Goal: Task Accomplishment & Management: Manage account settings

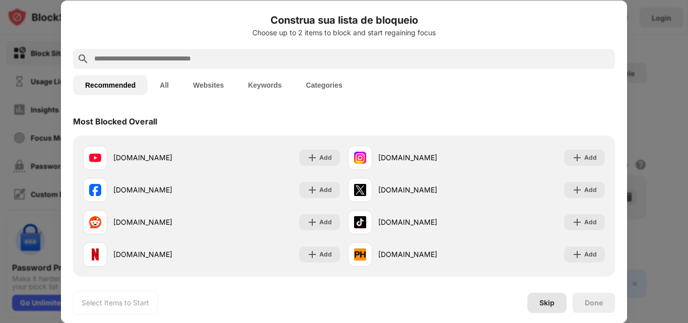
click at [554, 306] on div "Skip" at bounding box center [547, 303] width 15 height 8
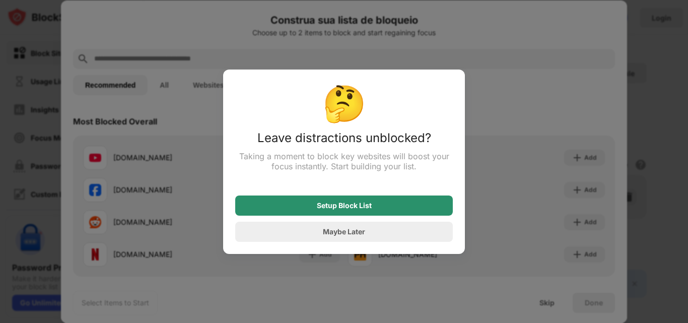
click at [402, 212] on div "Setup Block List" at bounding box center [344, 206] width 218 height 20
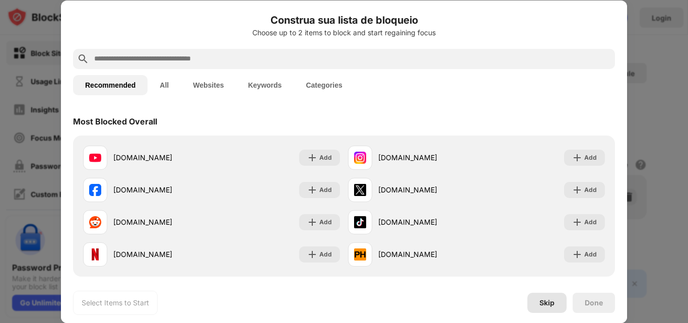
click at [550, 296] on div "Skip" at bounding box center [547, 303] width 39 height 20
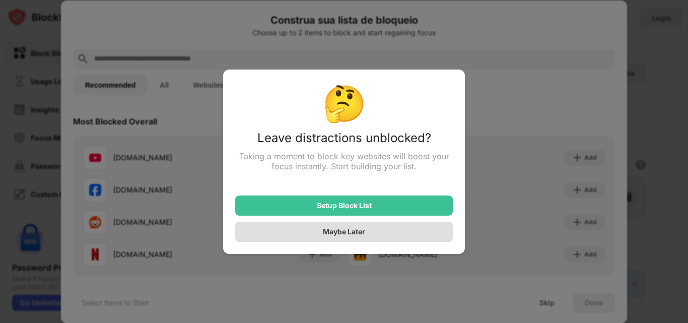
click at [393, 231] on div "Maybe Later" at bounding box center [344, 232] width 218 height 20
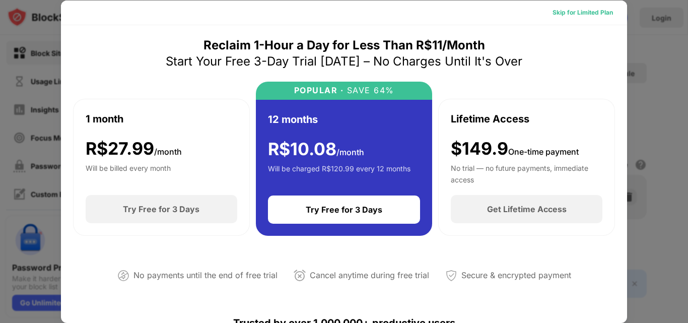
click at [583, 15] on div "Skip for Limited Plan" at bounding box center [583, 13] width 60 height 10
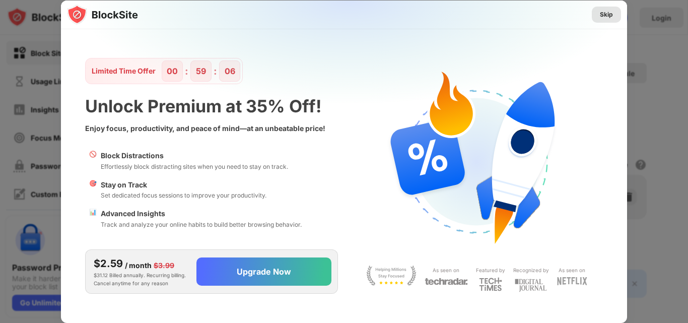
click at [596, 19] on div "Skip" at bounding box center [606, 15] width 29 height 16
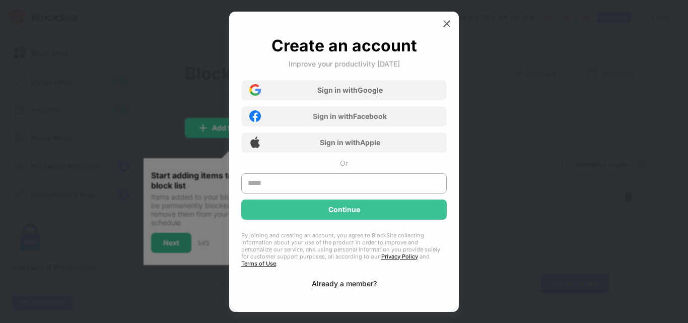
click at [448, 35] on div "Create an account Improve your productivity today Sign in with Google Sign in w…" at bounding box center [344, 162] width 230 height 300
click at [447, 29] on img at bounding box center [447, 24] width 10 height 10
